Goal: Transaction & Acquisition: Obtain resource

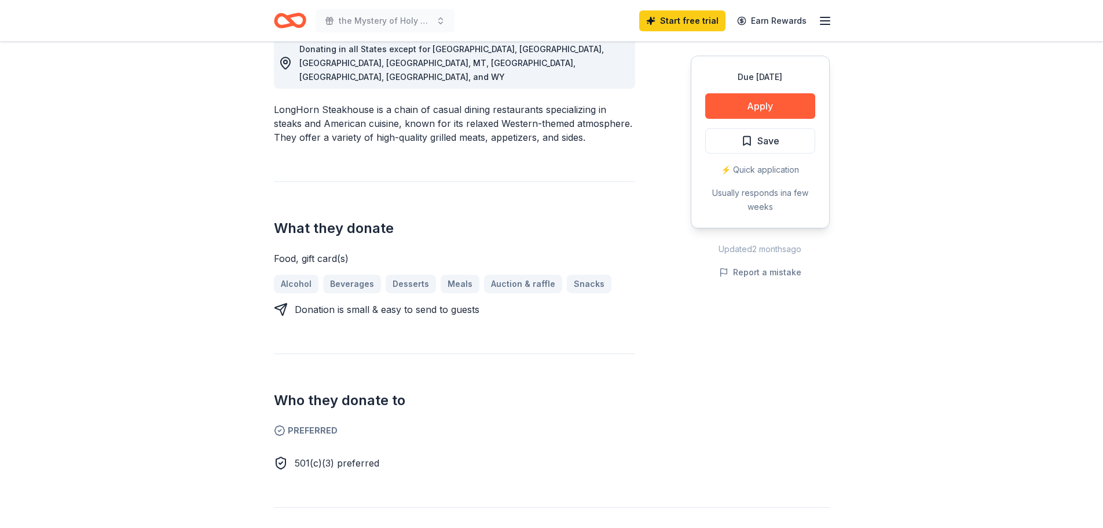
scroll to position [347, 0]
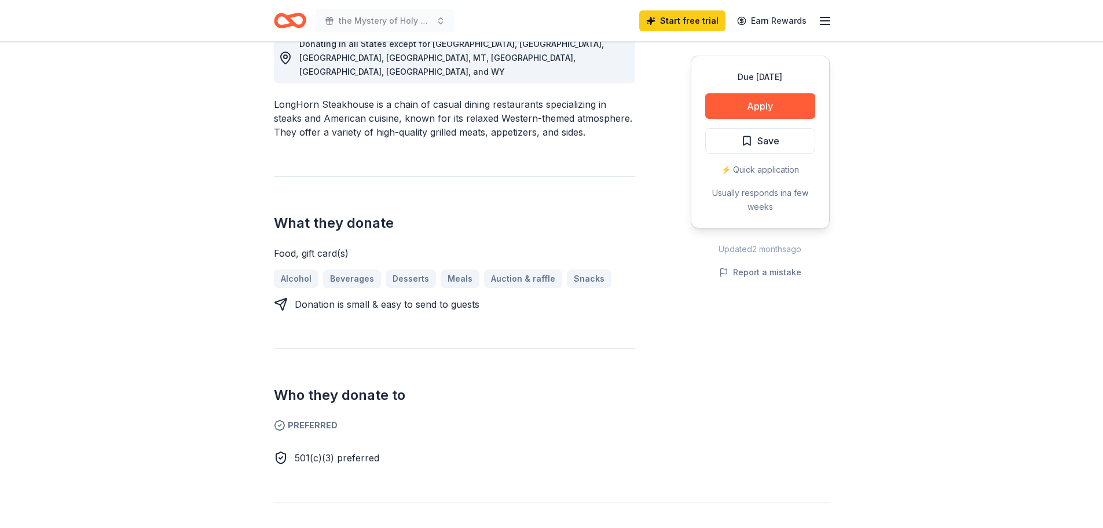
click at [823, 15] on icon "button" at bounding box center [825, 21] width 14 height 14
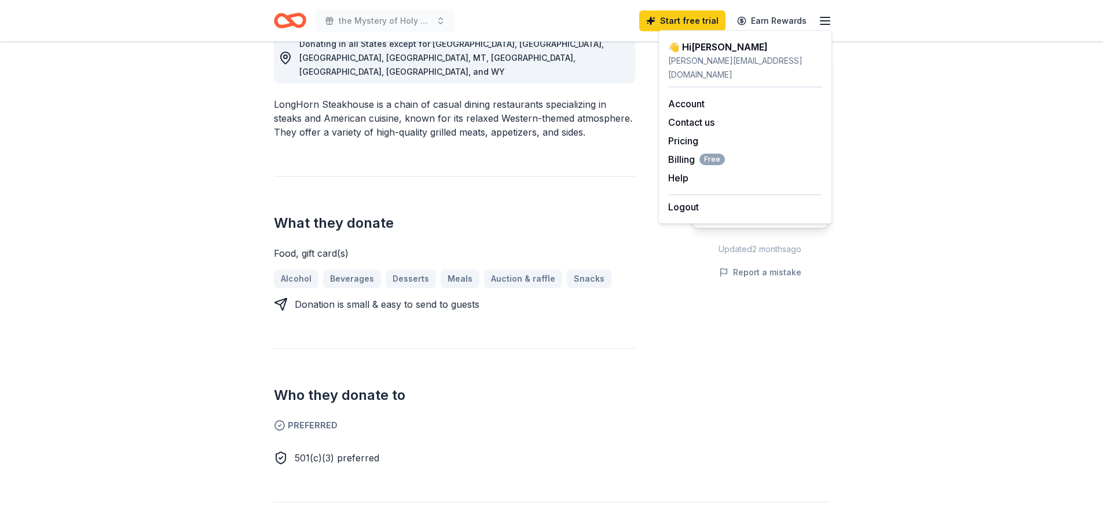
click at [911, 121] on div "Due in 46 days Share Longhorn Steakhouse New 2 applies last week approval rate …" at bounding box center [551, 489] width 1103 height 1590
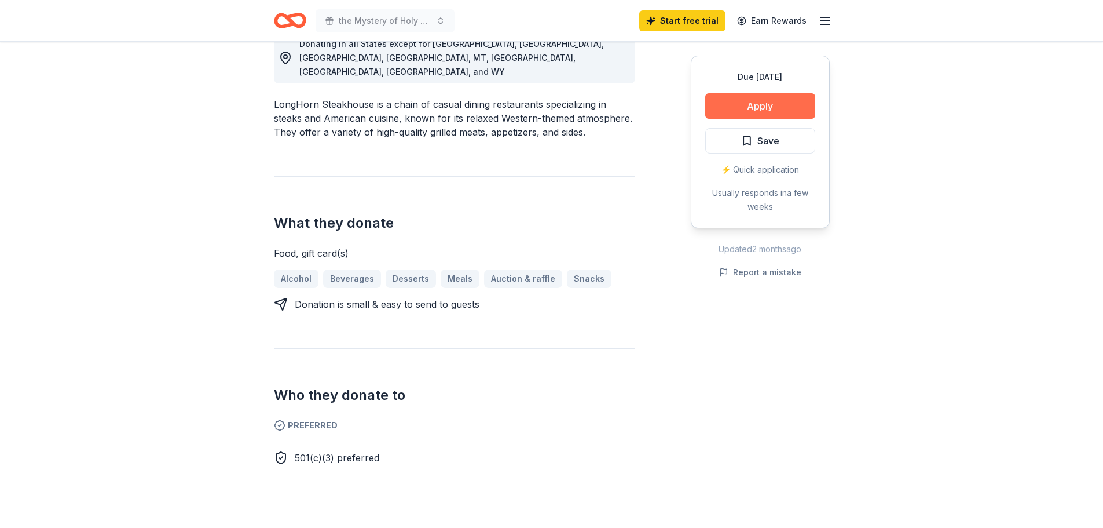
click at [774, 105] on button "Apply" at bounding box center [760, 105] width 110 height 25
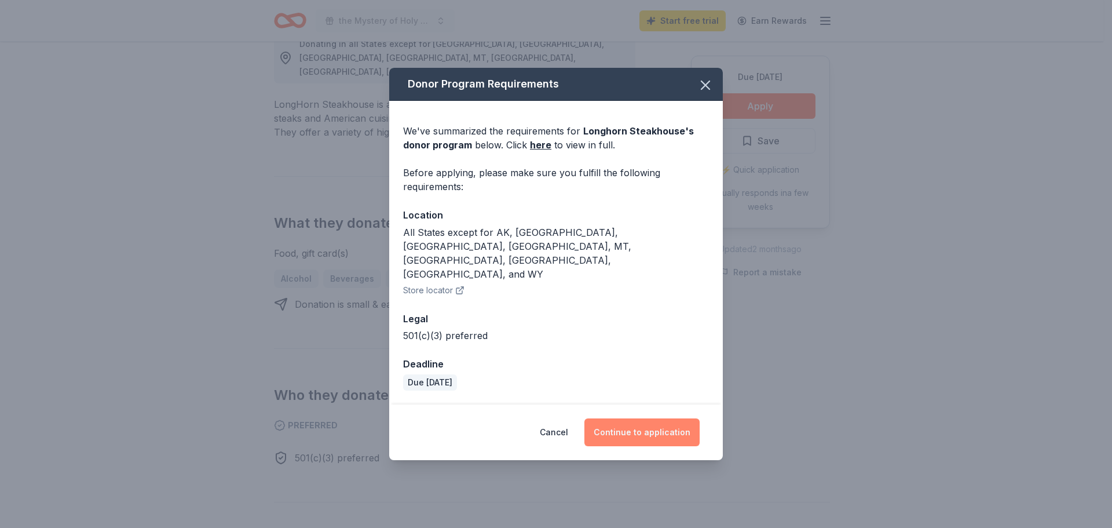
click at [653, 418] on button "Continue to application" at bounding box center [641, 432] width 115 height 28
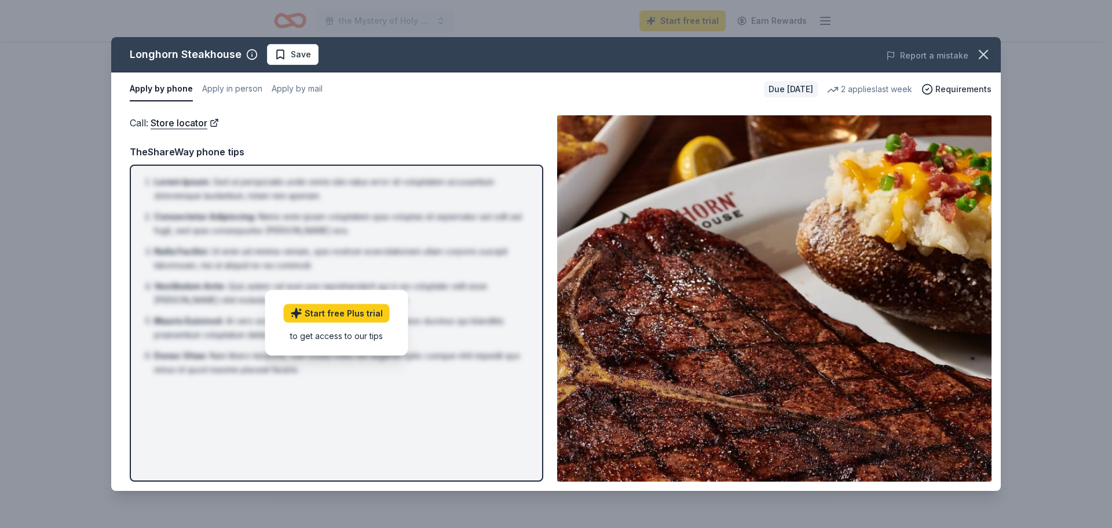
click at [470, 300] on li "Vestibulum Ante : Quis autem vel eum iure reprehenderit qui in ea voluptate vel…" at bounding box center [340, 293] width 372 height 28
click at [246, 86] on button "Apply in person" at bounding box center [232, 89] width 60 height 24
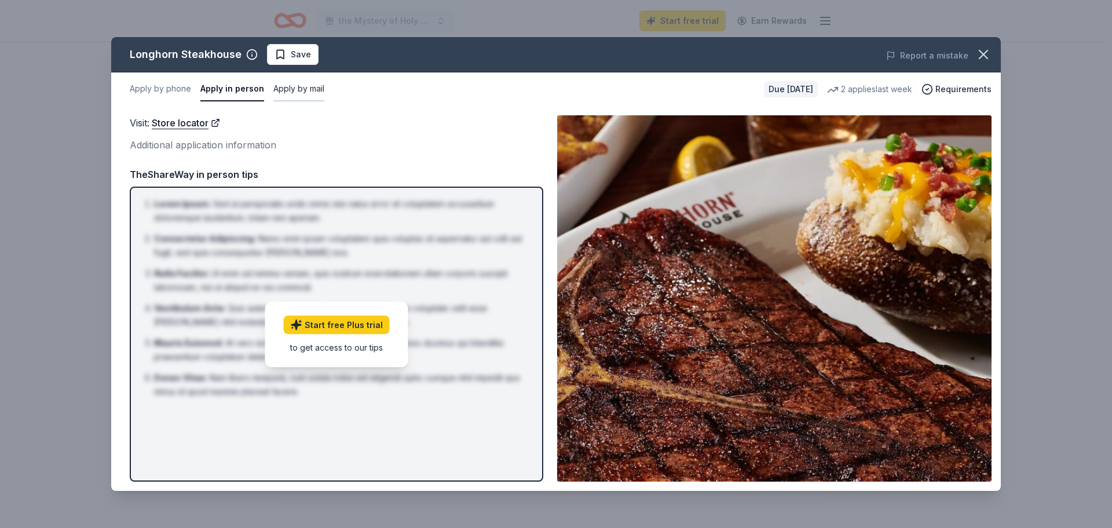
click at [295, 90] on button "Apply by mail" at bounding box center [298, 89] width 51 height 24
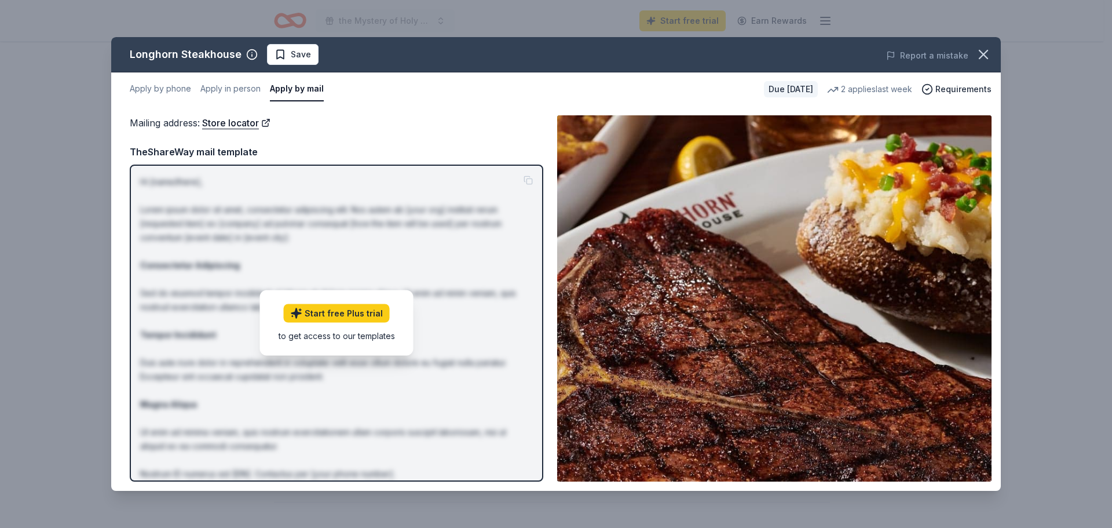
drag, startPoint x: 396, startPoint y: 215, endPoint x: 473, endPoint y: 132, distance: 113.1
click at [396, 214] on p "Hi [name/there], Lorem ipsum dolor sit amet, consectetur adipiscing elit. Nos a…" at bounding box center [336, 348] width 393 height 347
click at [251, 92] on button "Apply in person" at bounding box center [230, 89] width 60 height 24
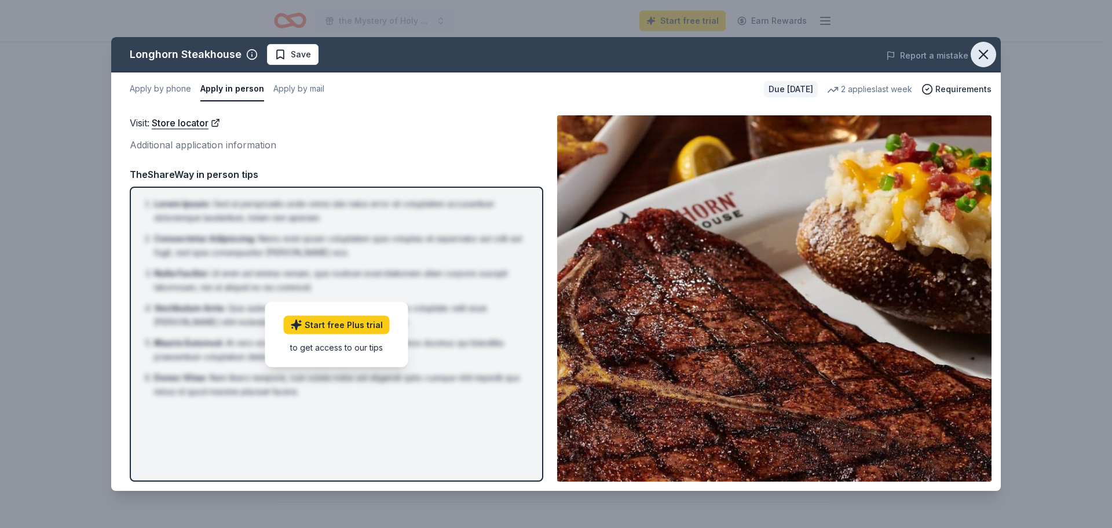
click at [983, 56] on icon "button" at bounding box center [983, 54] width 8 height 8
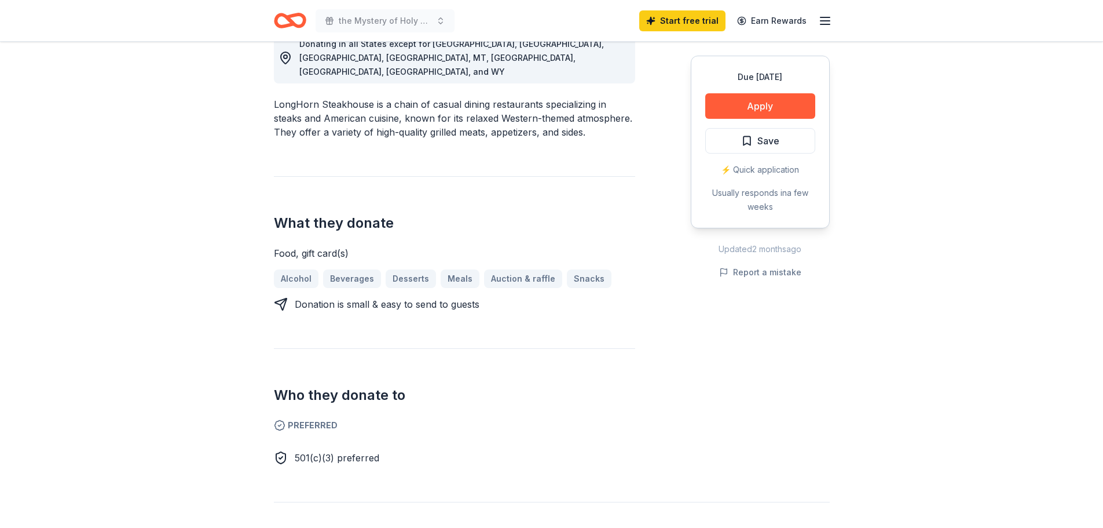
click at [822, 19] on icon "button" at bounding box center [825, 21] width 14 height 14
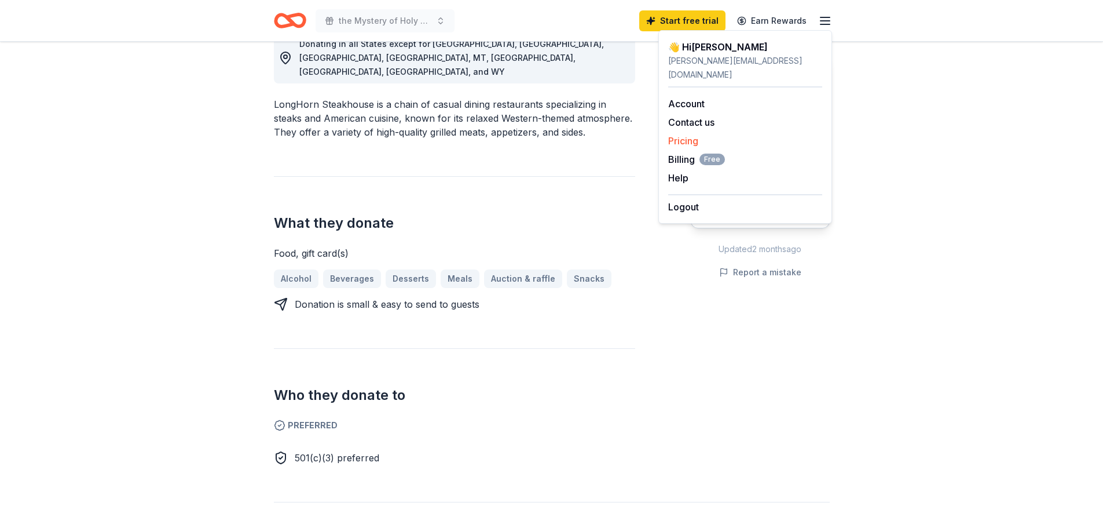
click at [694, 135] on link "Pricing" at bounding box center [683, 141] width 30 height 12
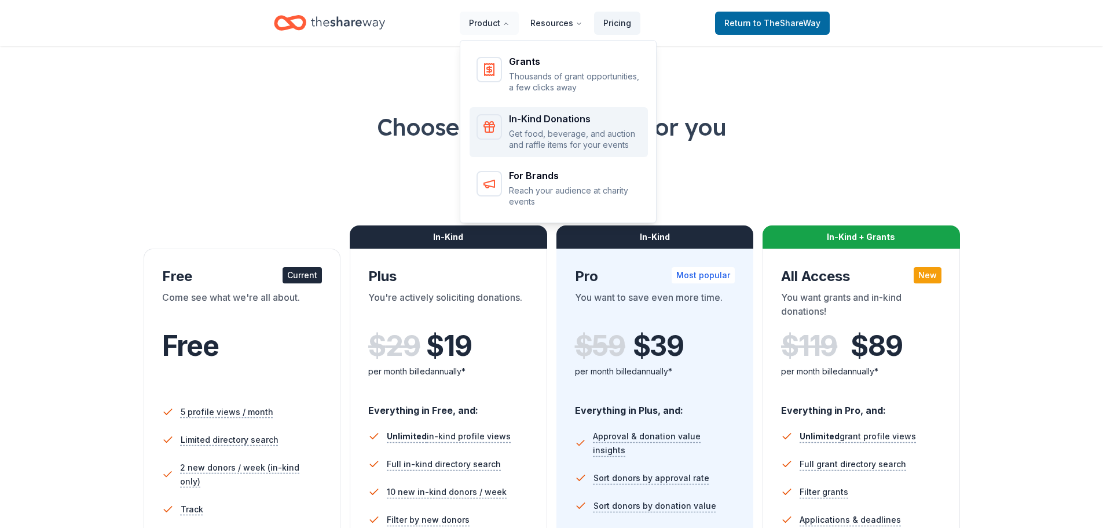
click at [537, 116] on div "In-Kind Donations" at bounding box center [575, 118] width 132 height 9
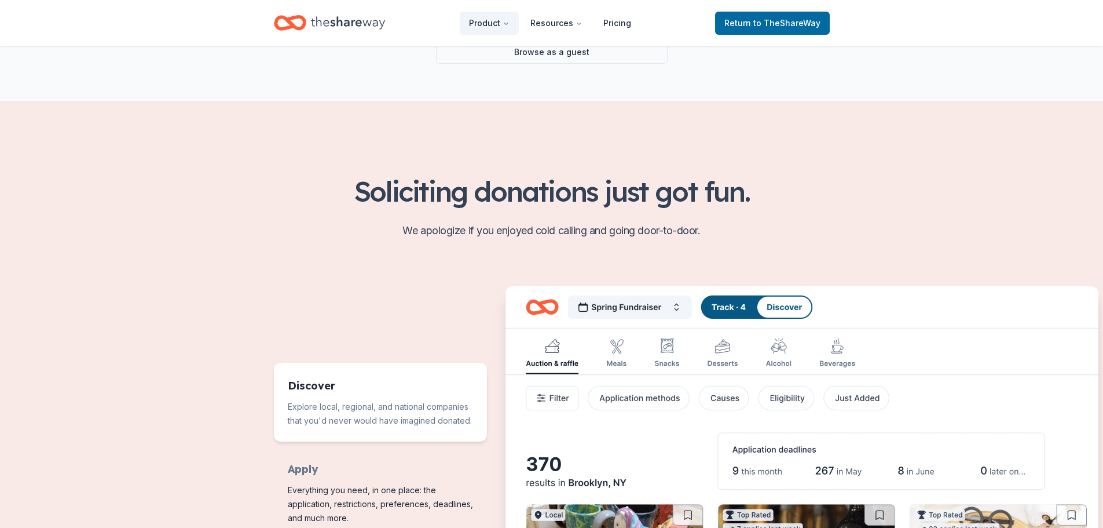
scroll to position [174, 0]
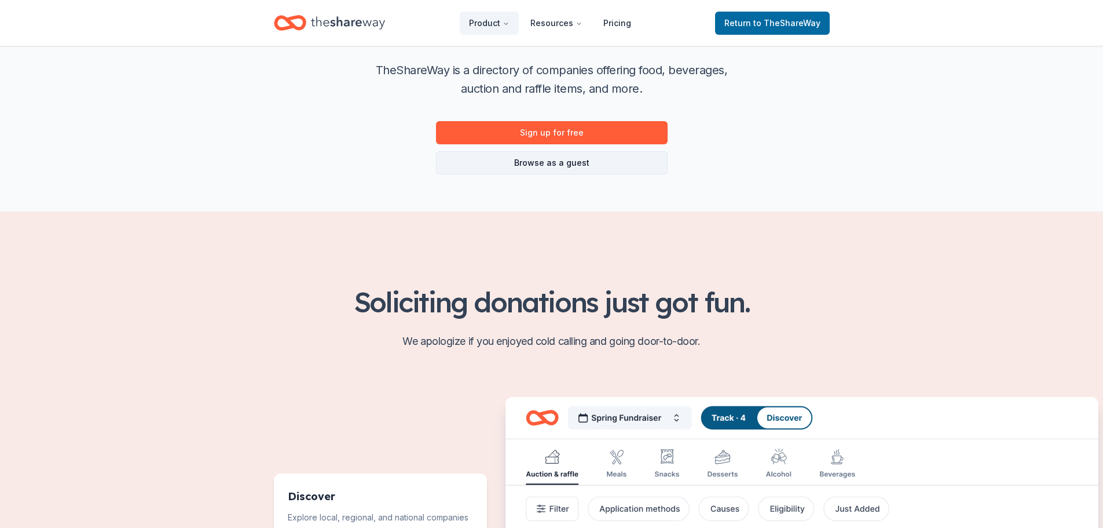
click at [564, 163] on link "Browse as a guest" at bounding box center [552, 162] width 232 height 23
click at [606, 162] on link "Browse as a guest" at bounding box center [552, 162] width 232 height 23
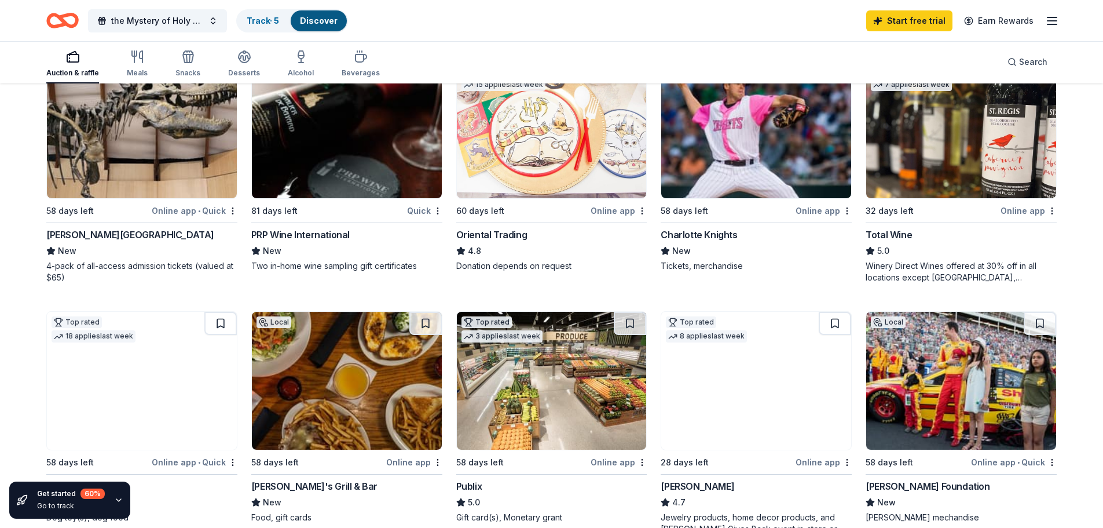
scroll to position [174, 0]
